Goal: Check status: Check status

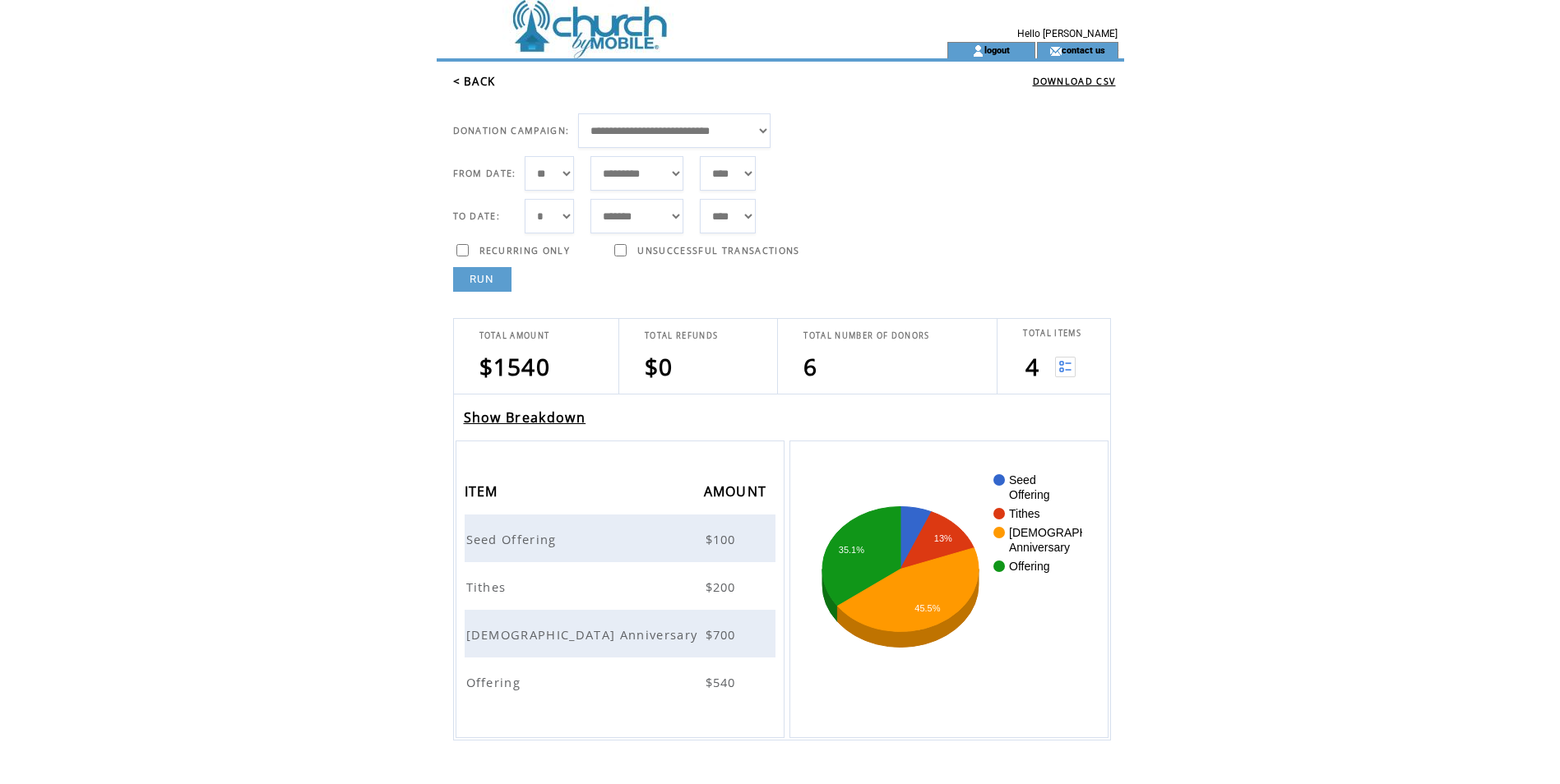
click at [1065, 364] on img at bounding box center [1065, 366] width 20 height 20
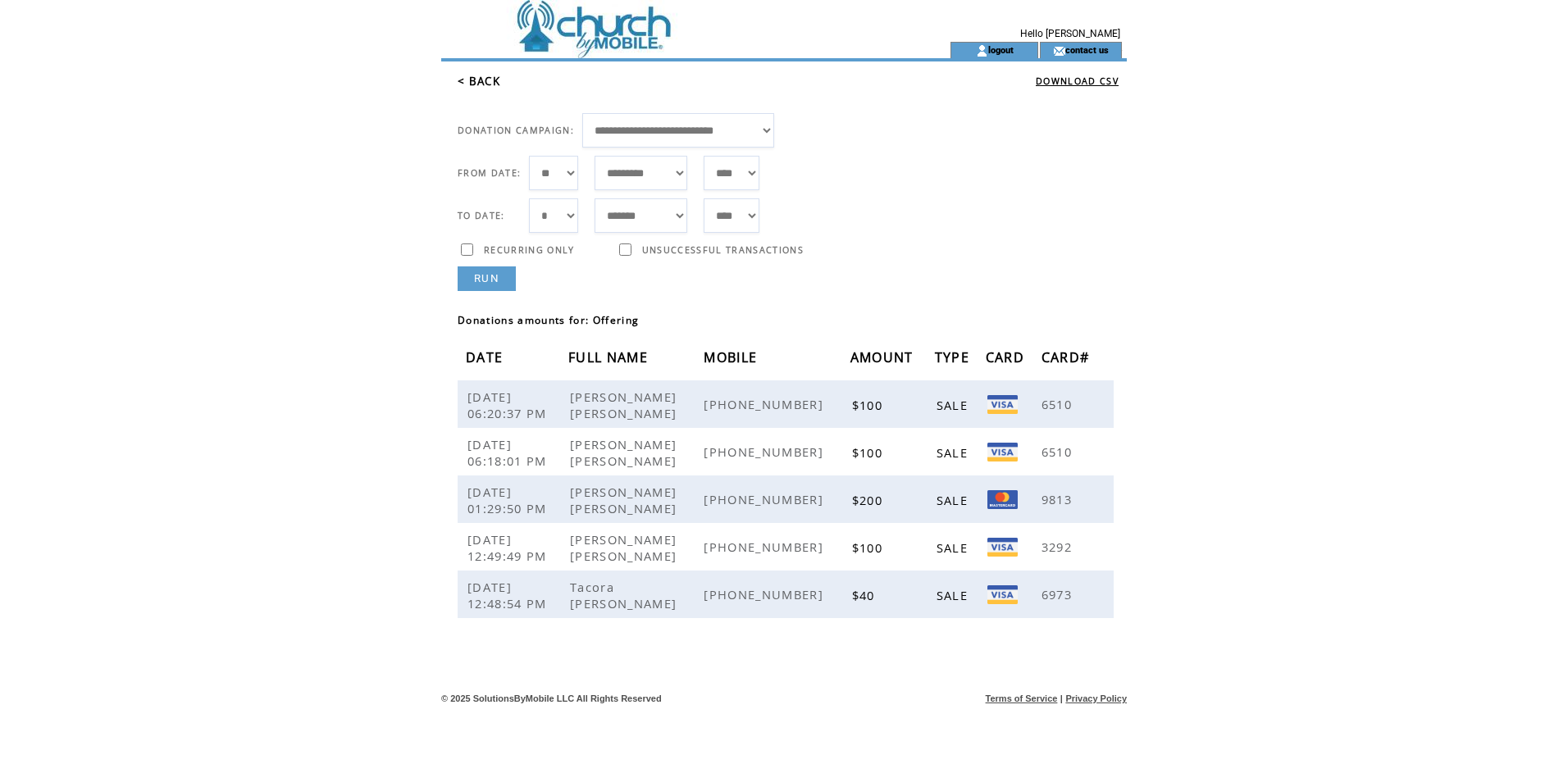
click at [475, 270] on link "RUN" at bounding box center [487, 279] width 59 height 25
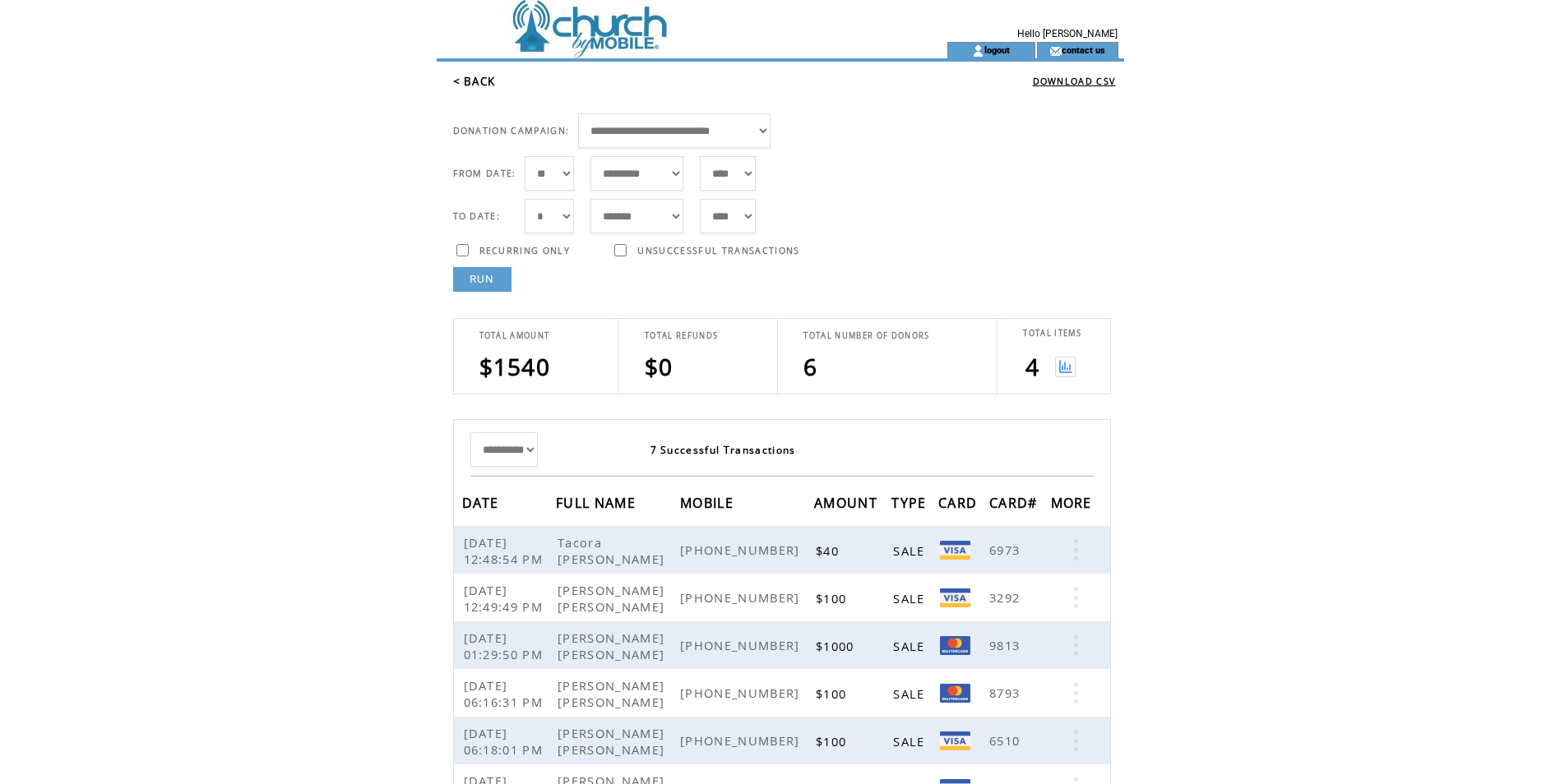
click at [477, 270] on link "RUN" at bounding box center [483, 280] width 59 height 25
click at [1067, 372] on img at bounding box center [1065, 366] width 20 height 20
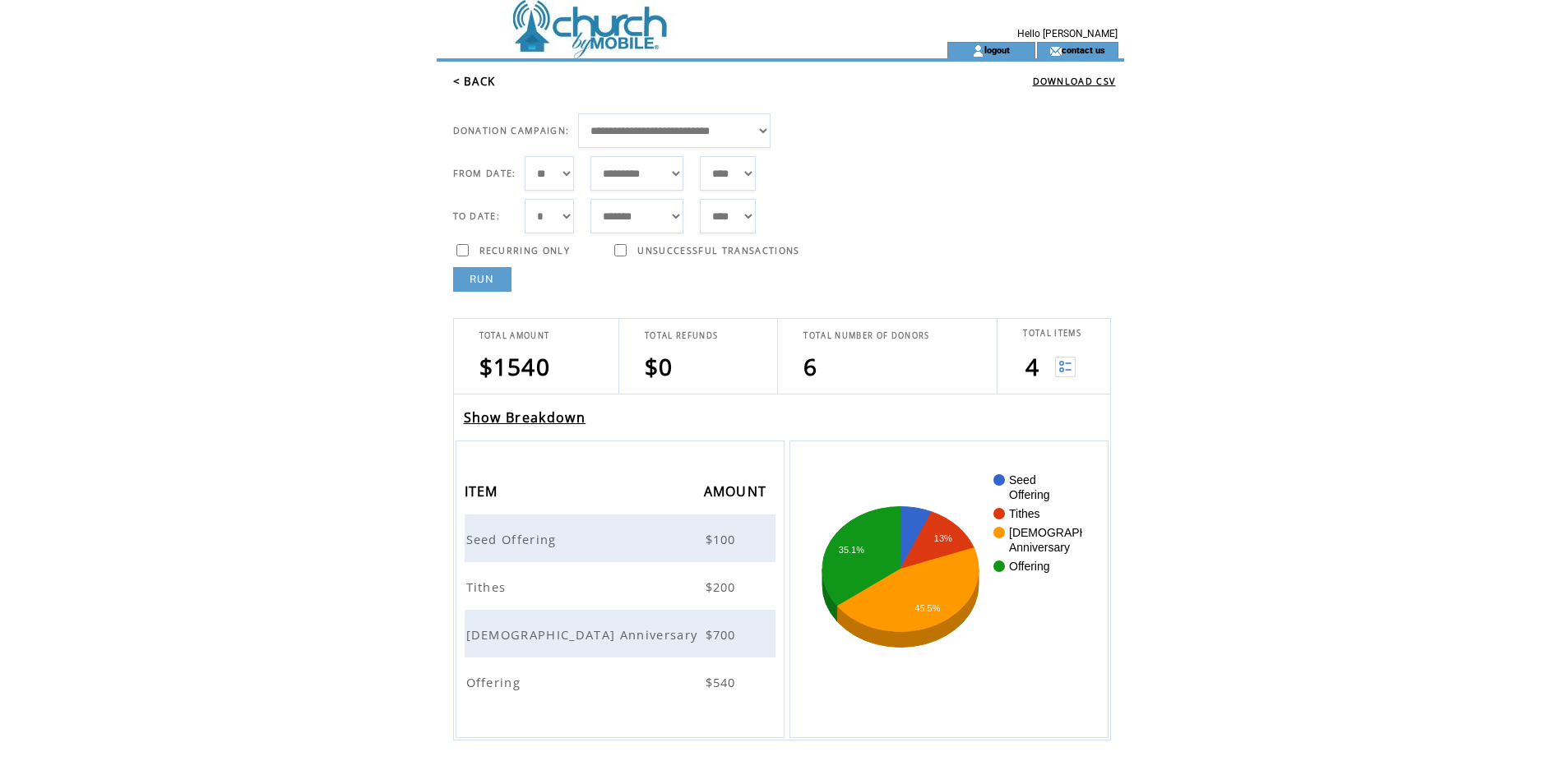
click at [478, 586] on span "Tithes" at bounding box center [488, 587] width 44 height 16
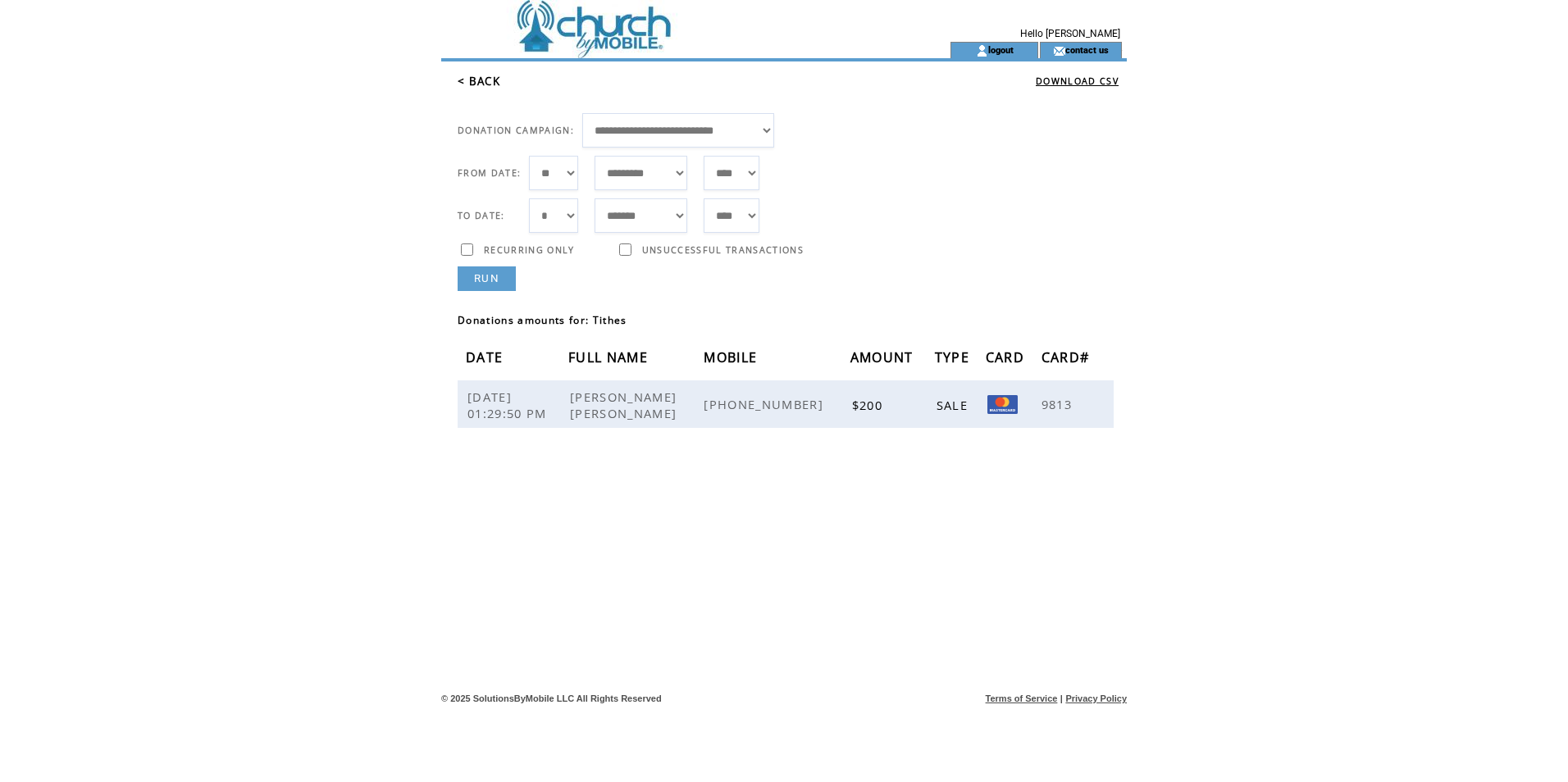
click at [489, 278] on link "RUN" at bounding box center [487, 279] width 59 height 25
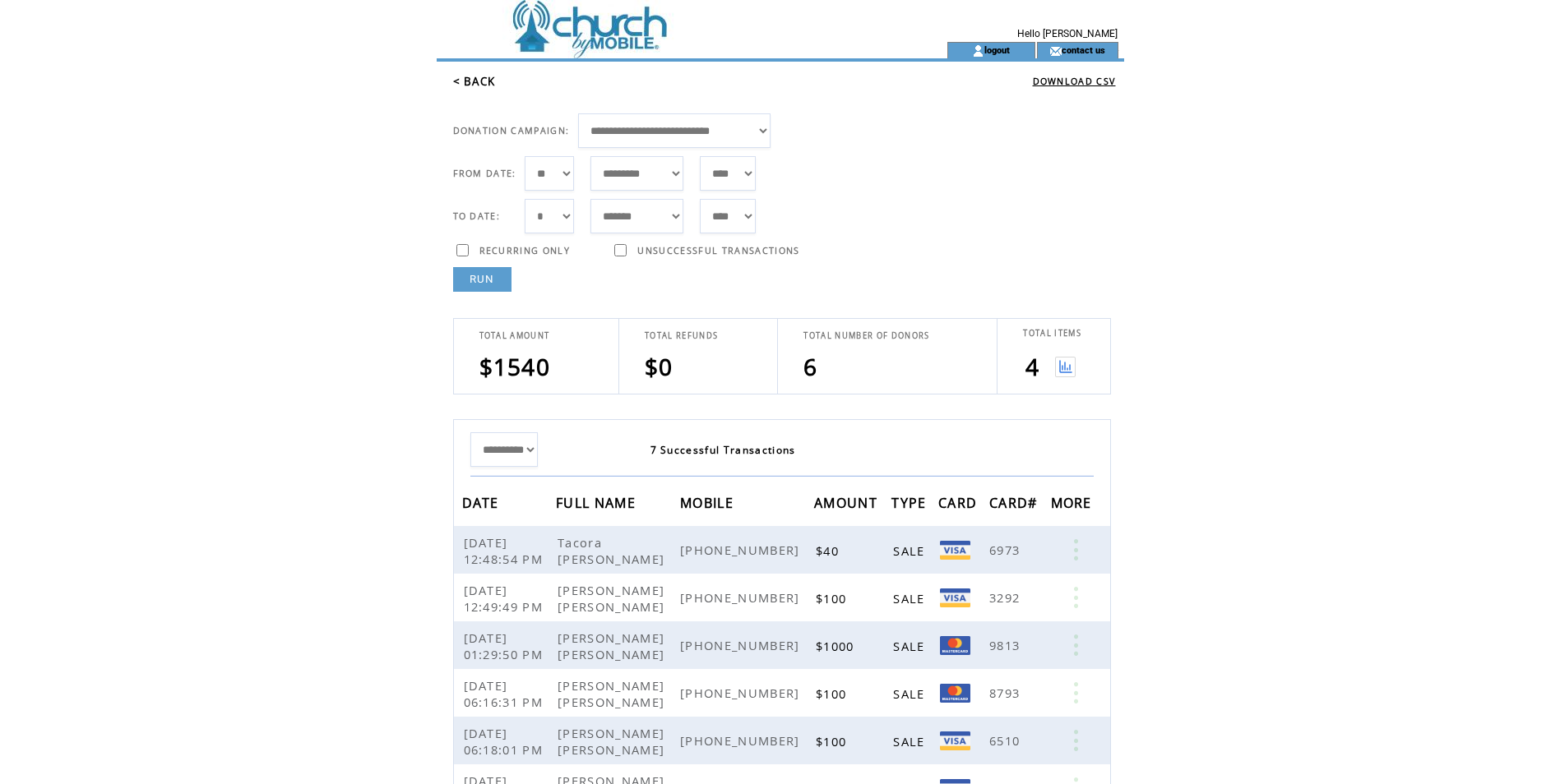
click at [1059, 364] on img at bounding box center [1065, 366] width 20 height 20
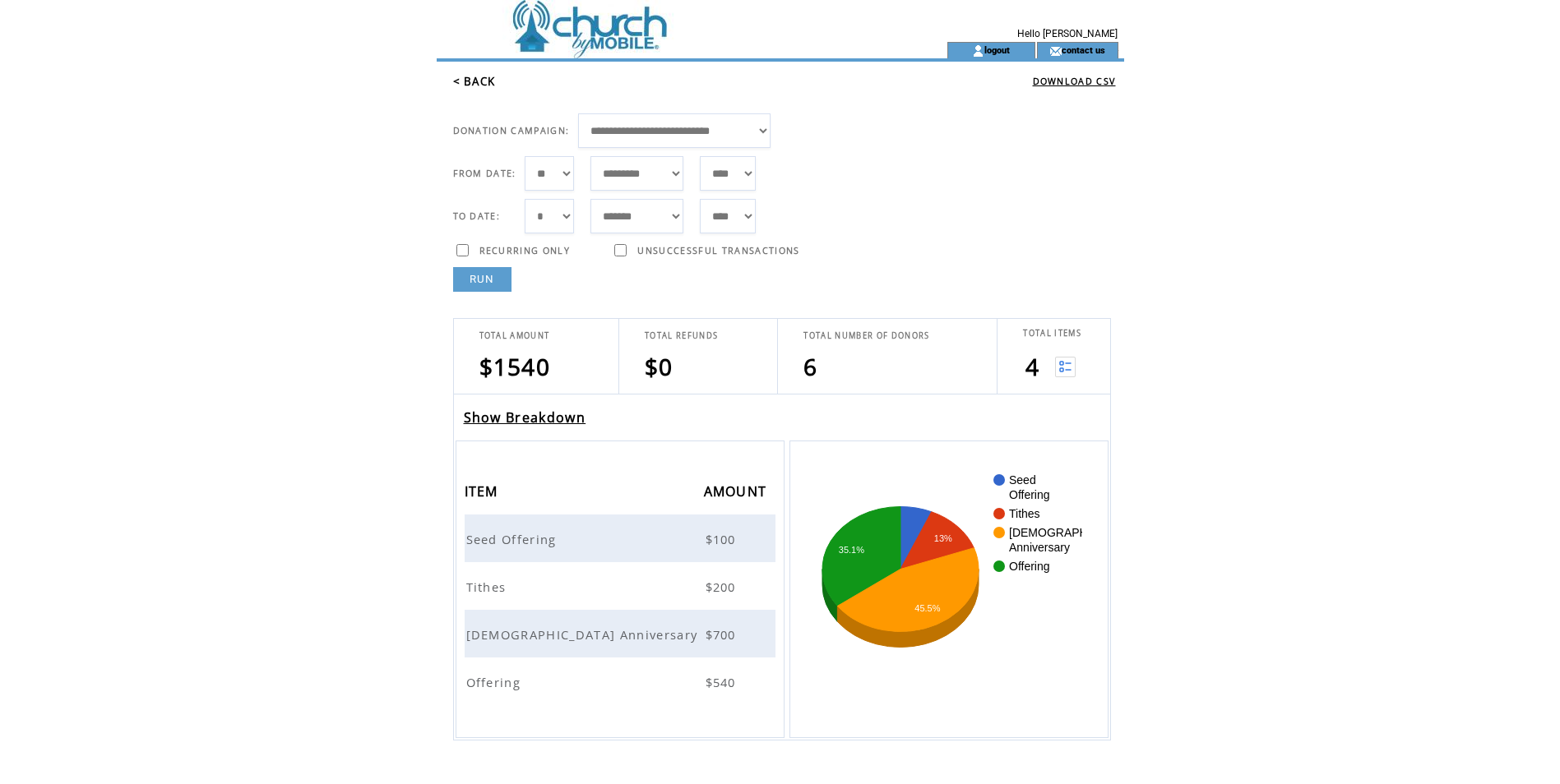
click at [488, 681] on span "Offering" at bounding box center [495, 682] width 60 height 16
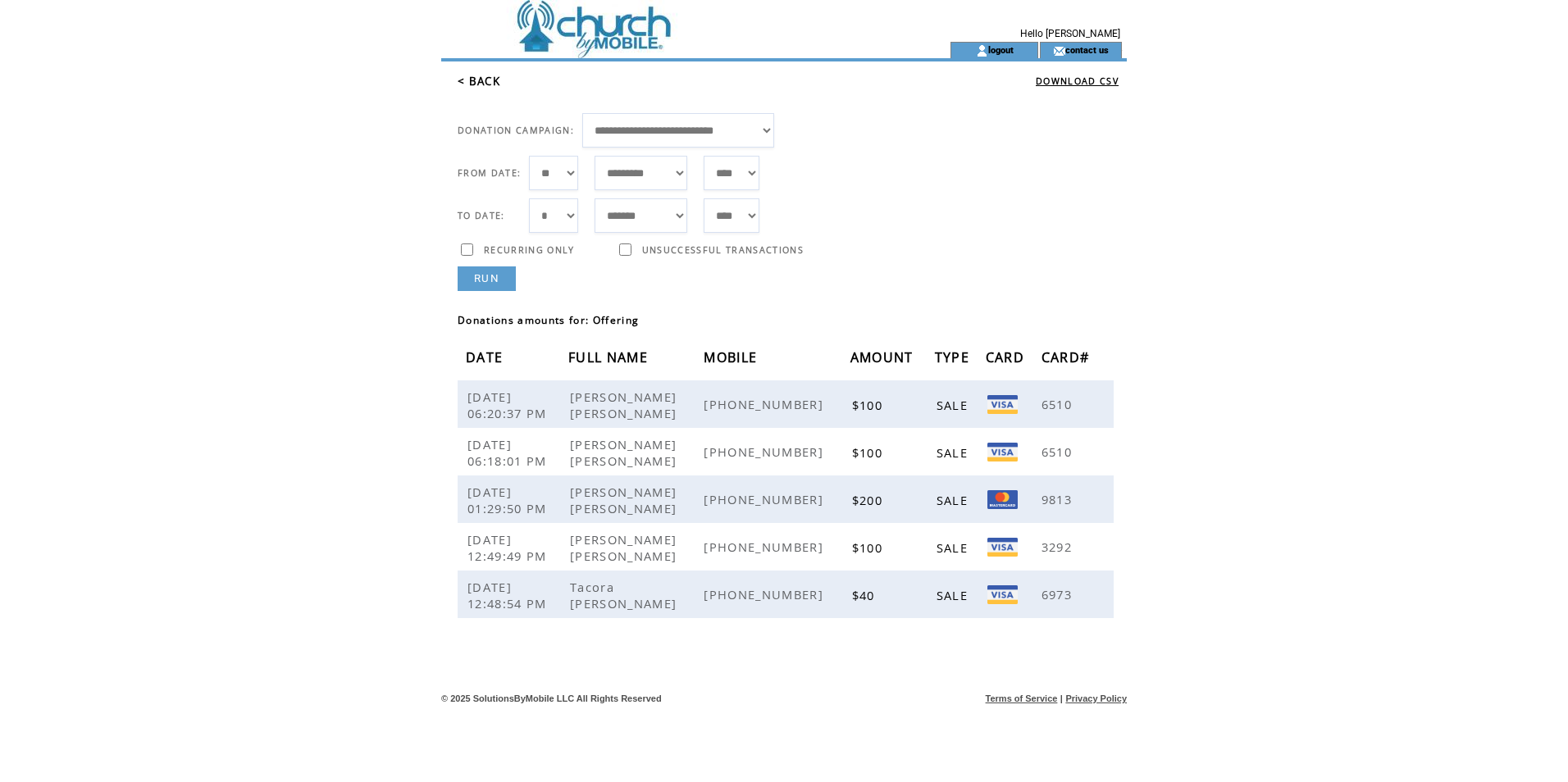
click at [482, 274] on link "RUN" at bounding box center [487, 279] width 59 height 25
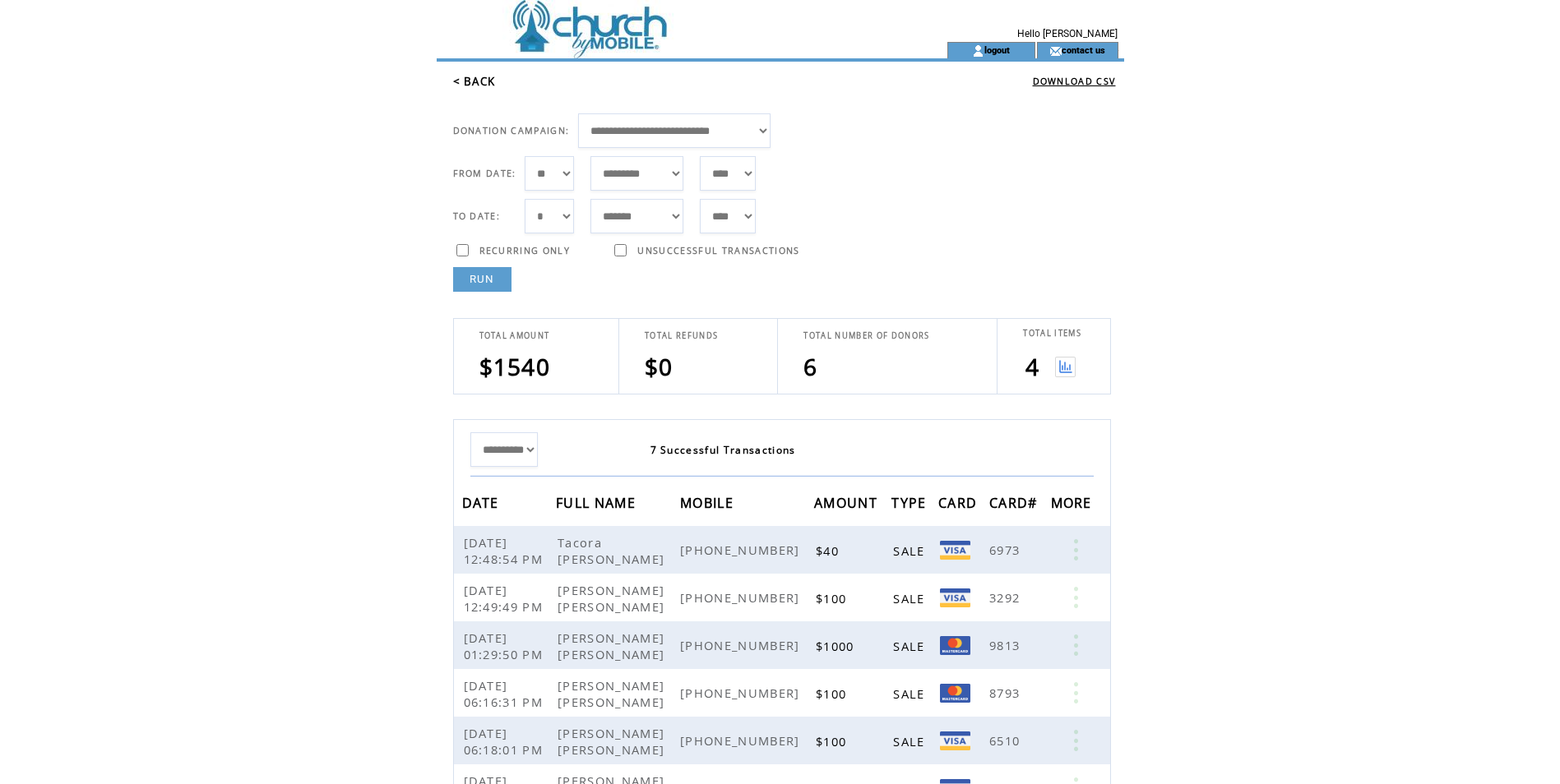
click at [1067, 364] on img at bounding box center [1065, 366] width 20 height 20
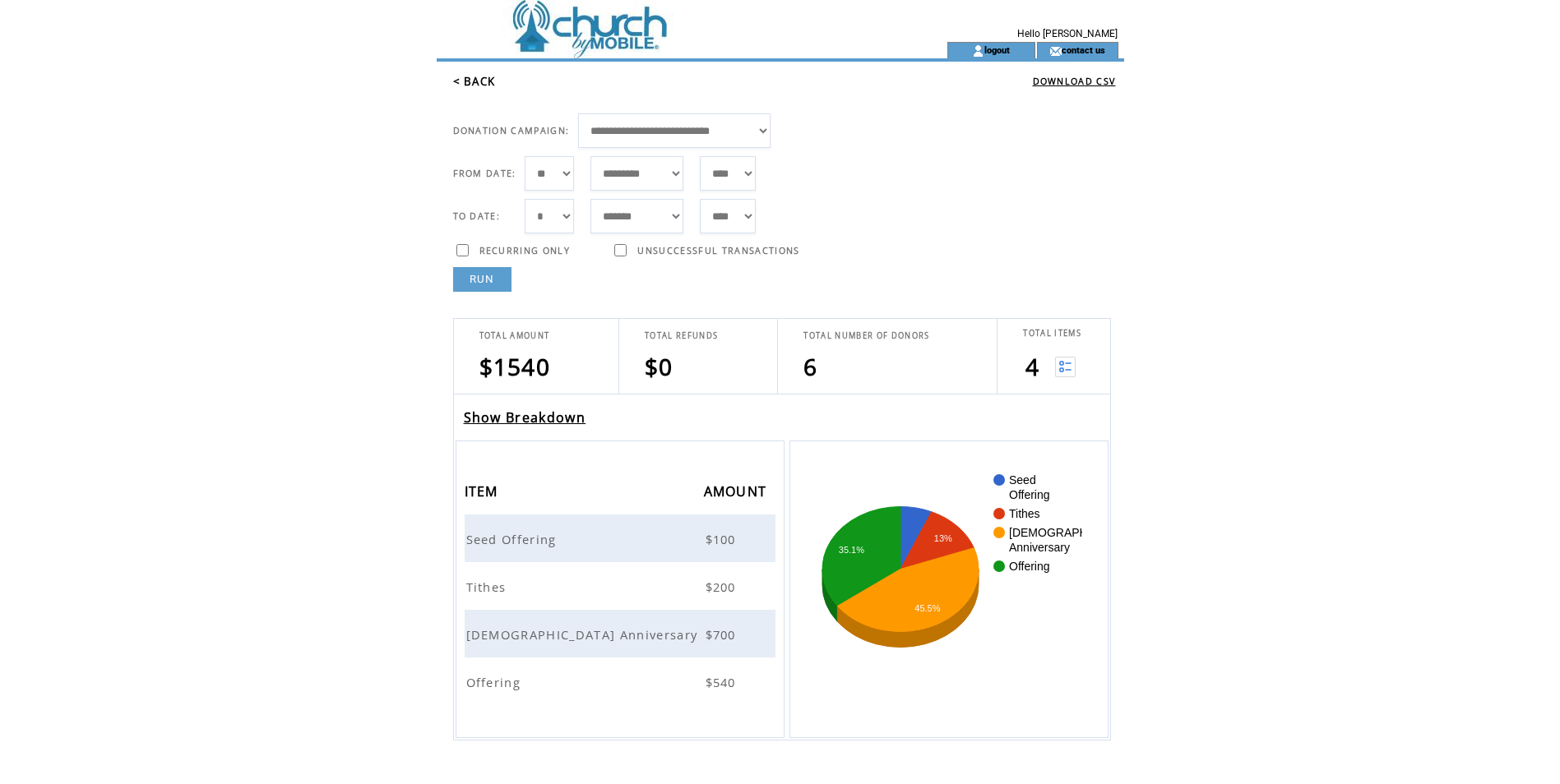
click at [511, 531] on span "Seed Offering" at bounding box center [513, 539] width 94 height 16
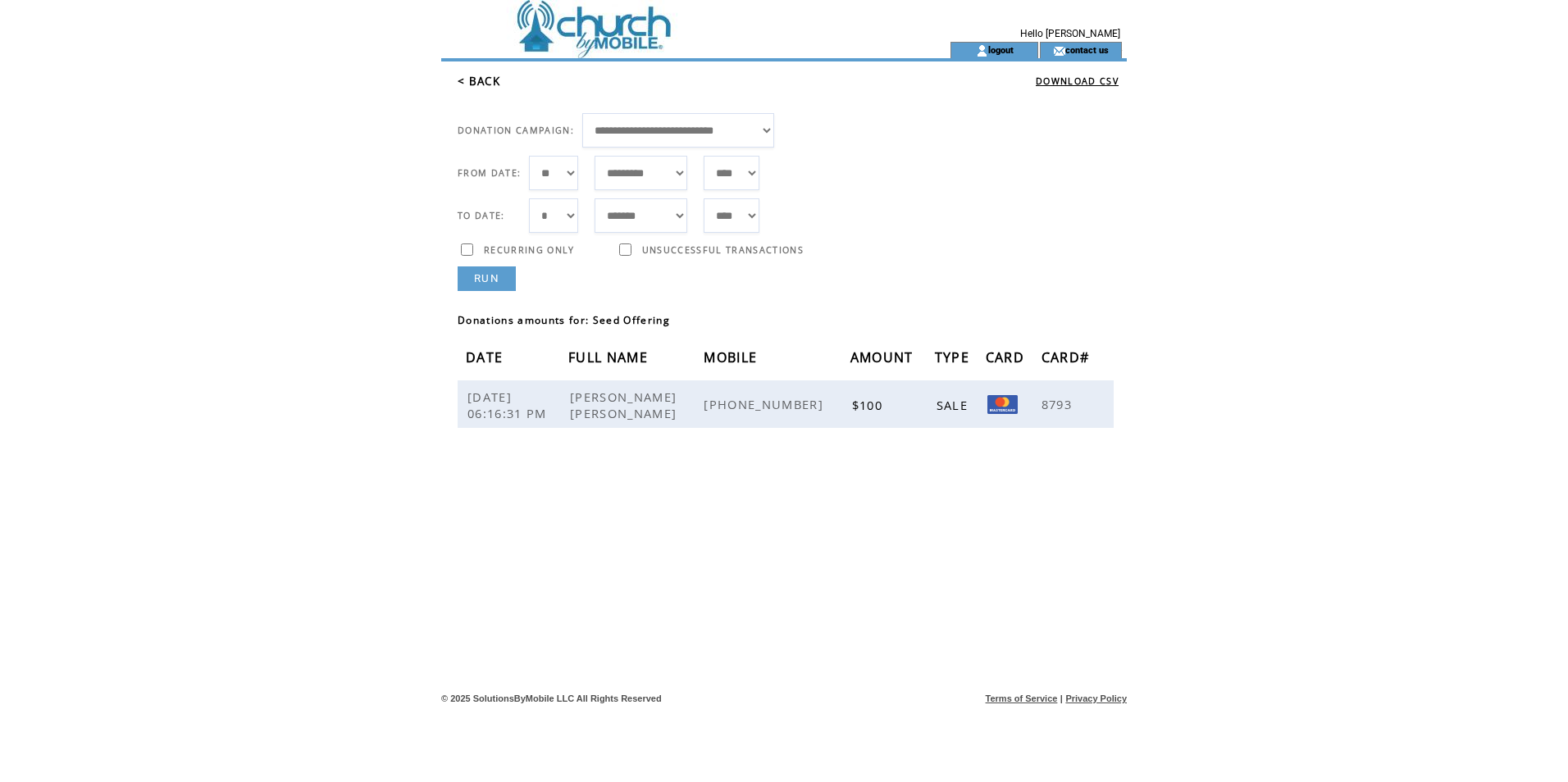
click at [487, 278] on link "RUN" at bounding box center [487, 279] width 59 height 25
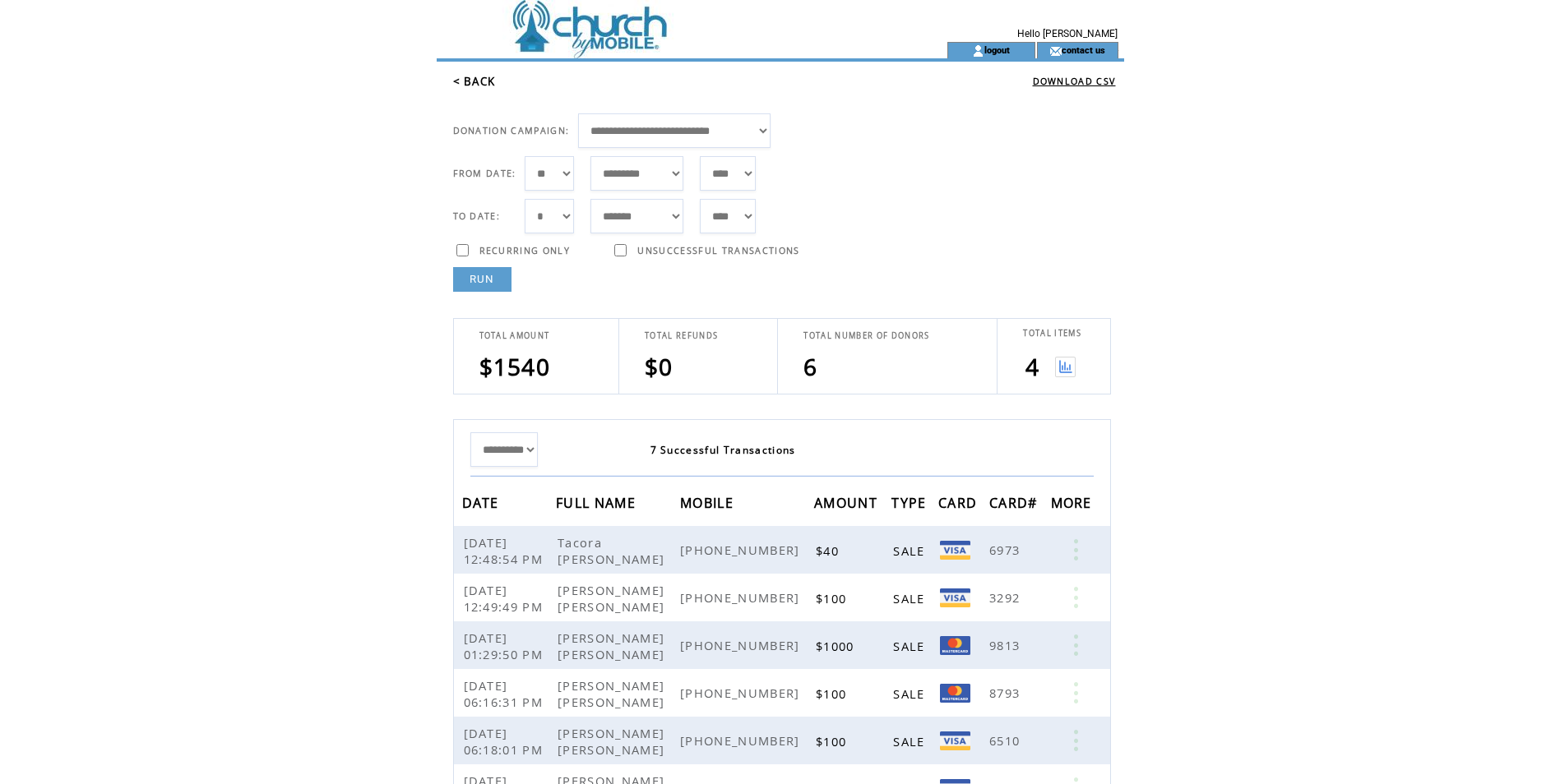
click at [1069, 367] on img at bounding box center [1065, 366] width 20 height 20
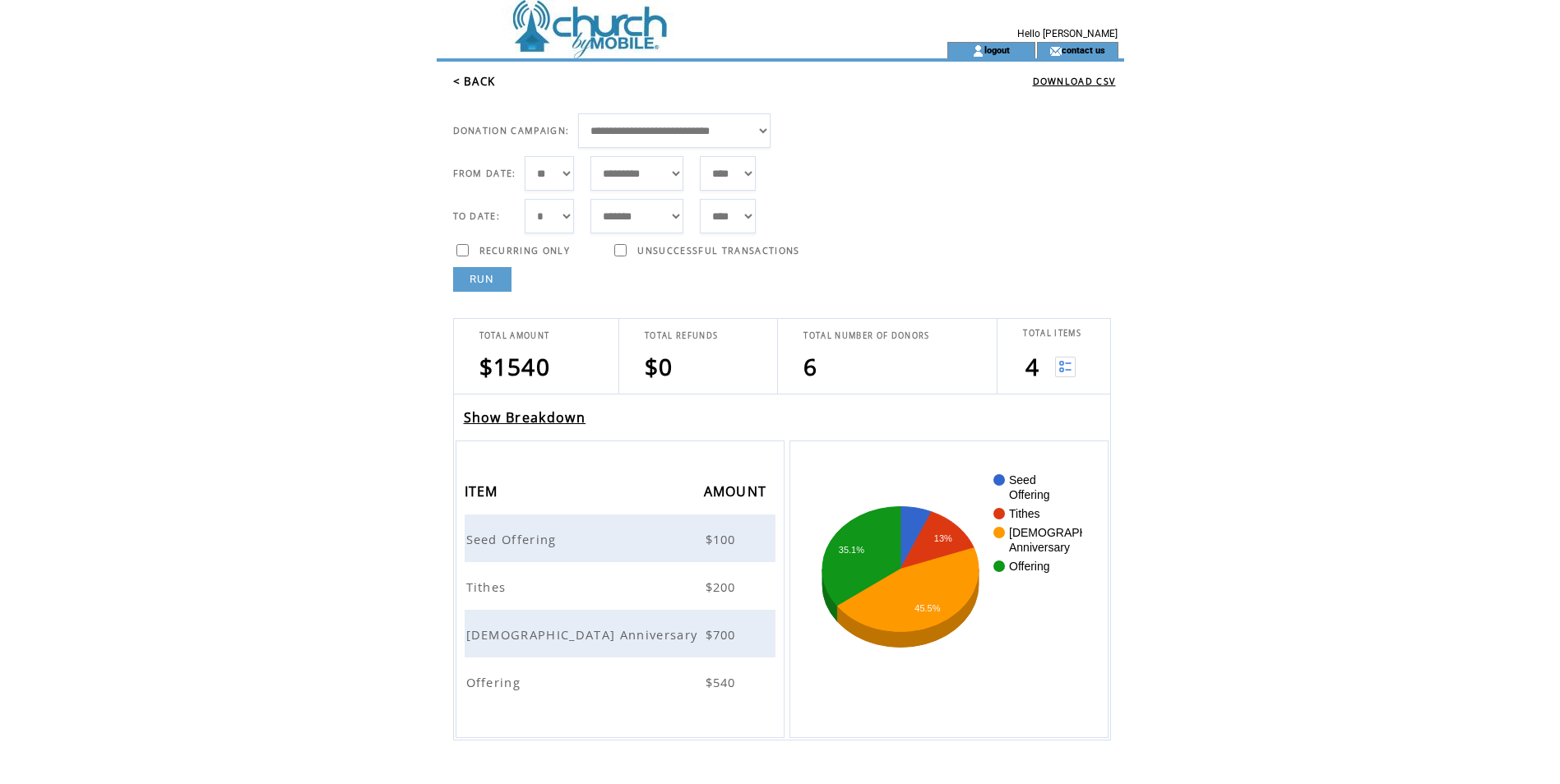
click at [528, 648] on td "Church Anniversary" at bounding box center [584, 634] width 239 height 48
click at [527, 630] on span "Church Anniversary" at bounding box center [583, 635] width 236 height 16
